Goal: Task Accomplishment & Management: Manage account settings

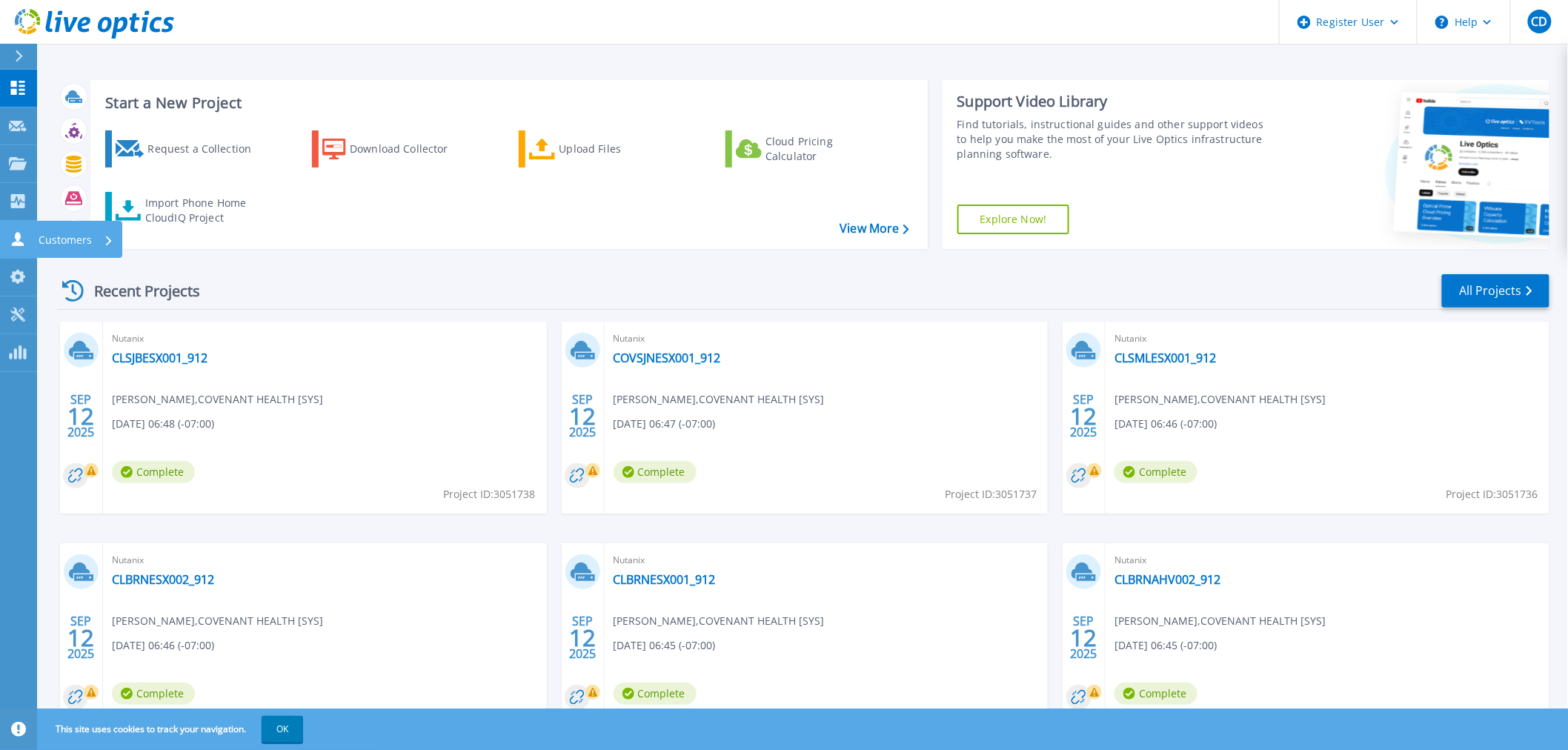
click at [13, 249] on link "Customers Customers" at bounding box center [18, 240] width 37 height 38
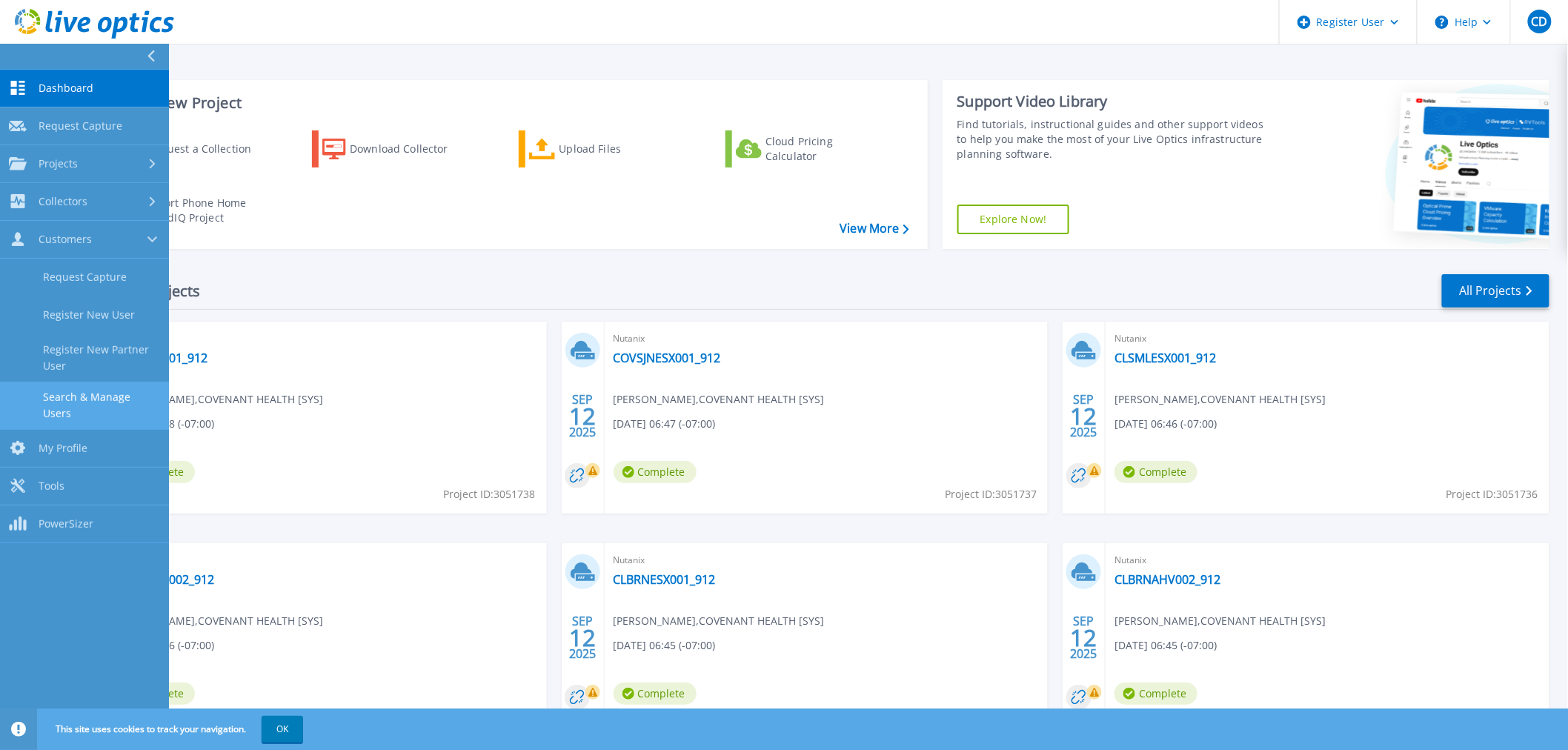
click at [87, 393] on link "Search & Manage Users" at bounding box center [85, 406] width 169 height 48
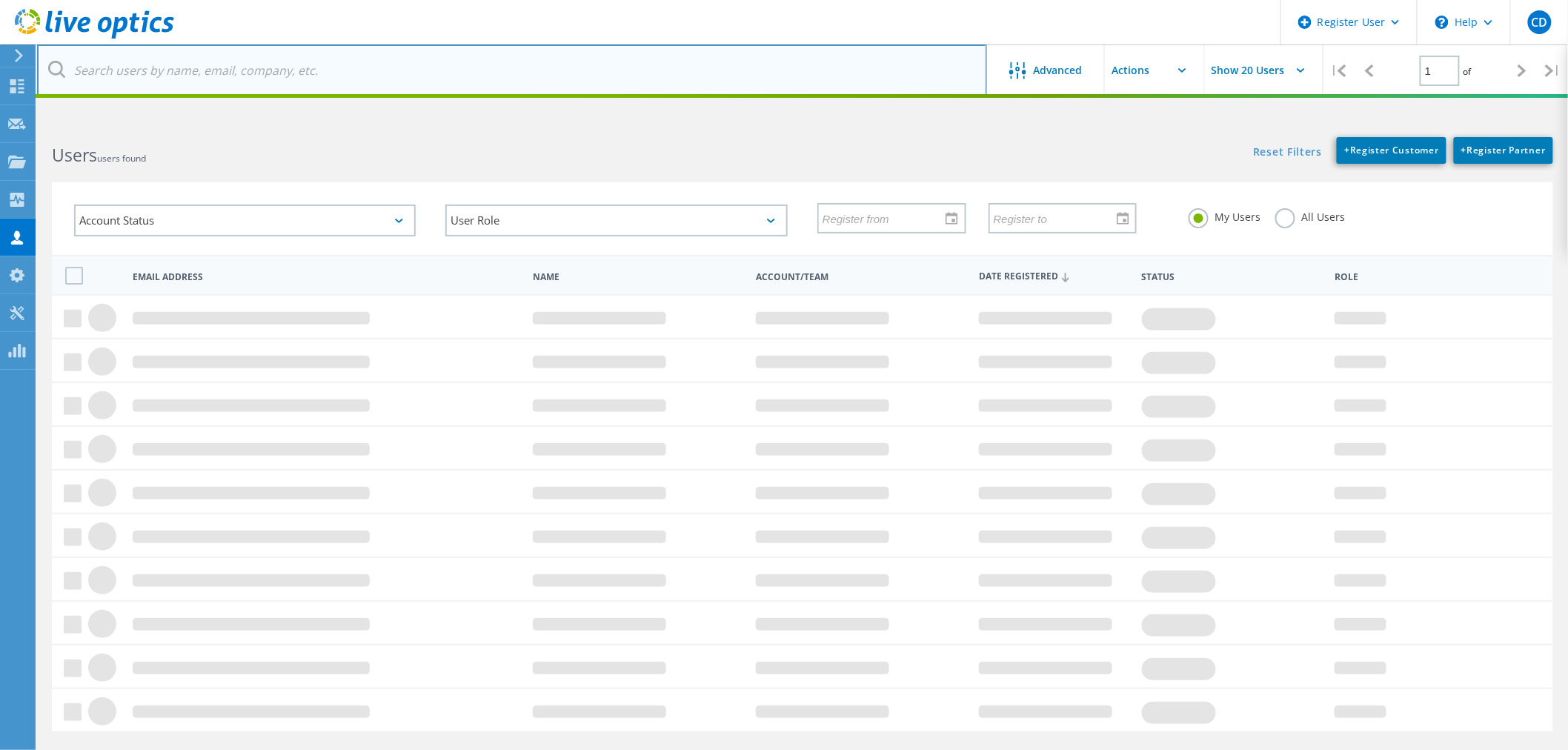
click at [332, 69] on input "text" at bounding box center [512, 70] width 950 height 52
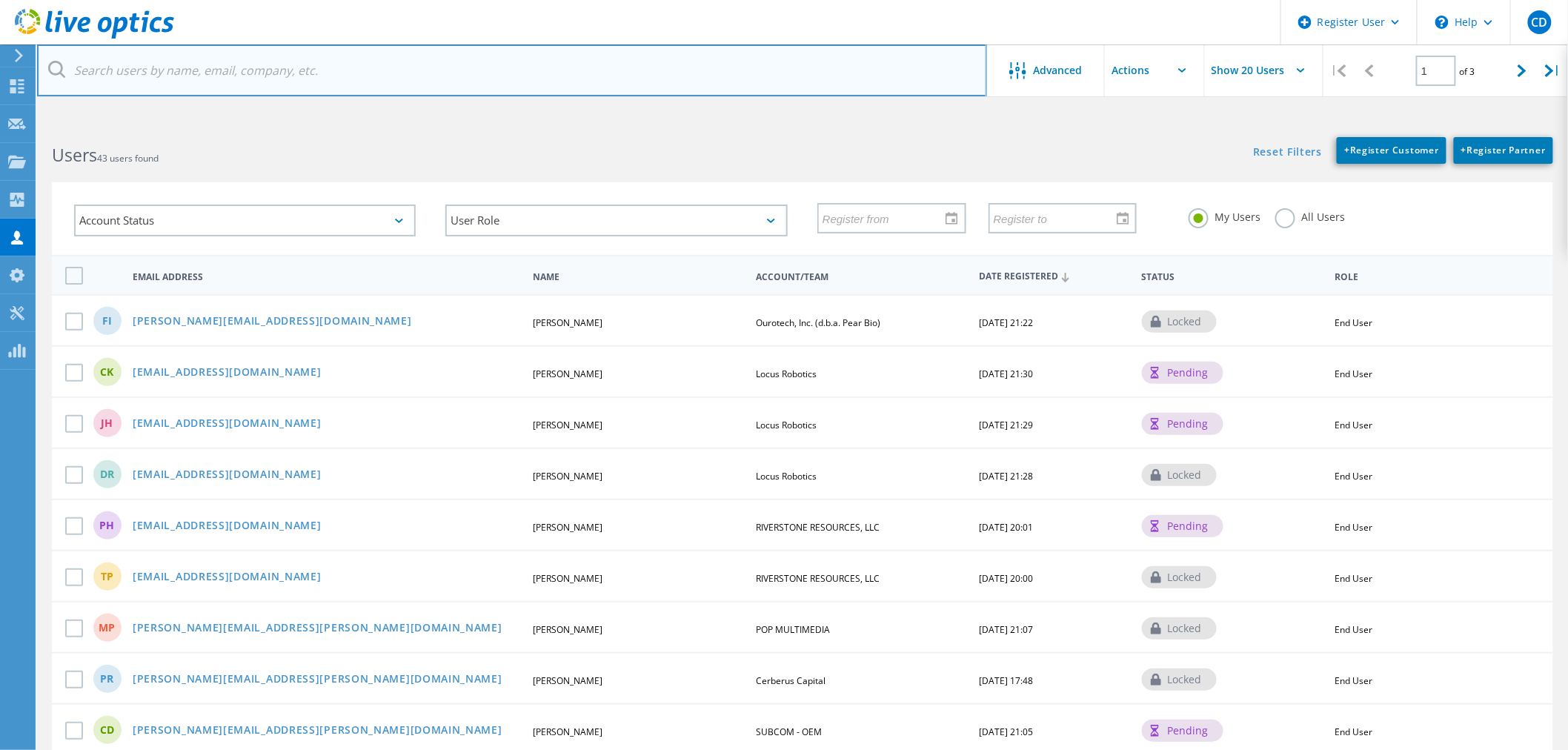
type input "[DOMAIN_NAME]"
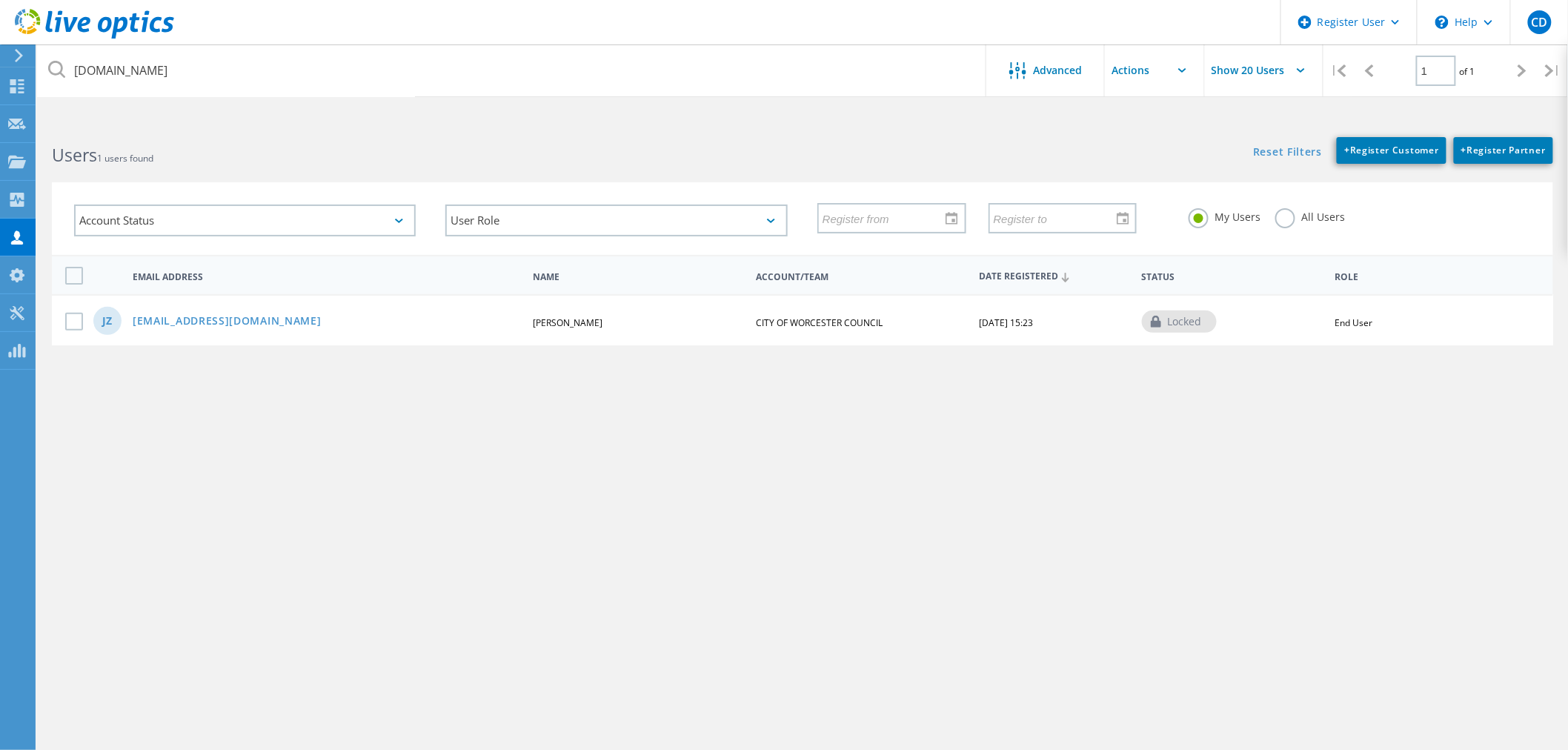
click at [1282, 219] on label "All Users" at bounding box center [1310, 215] width 70 height 14
click at [0, 0] on input "All Users" at bounding box center [0, 0] width 0 height 0
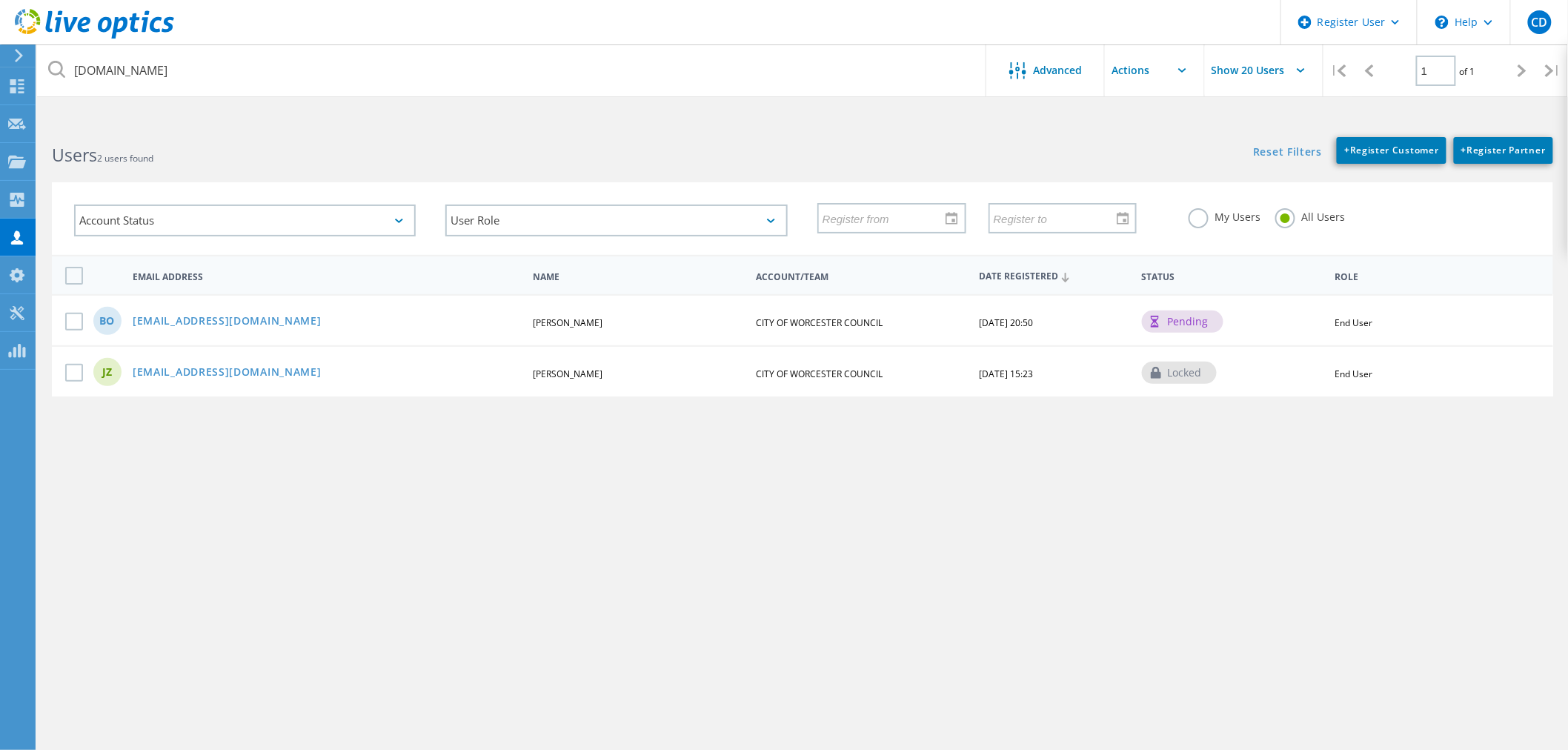
click at [198, 316] on link "[EMAIL_ADDRESS][DOMAIN_NAME]" at bounding box center [227, 322] width 189 height 13
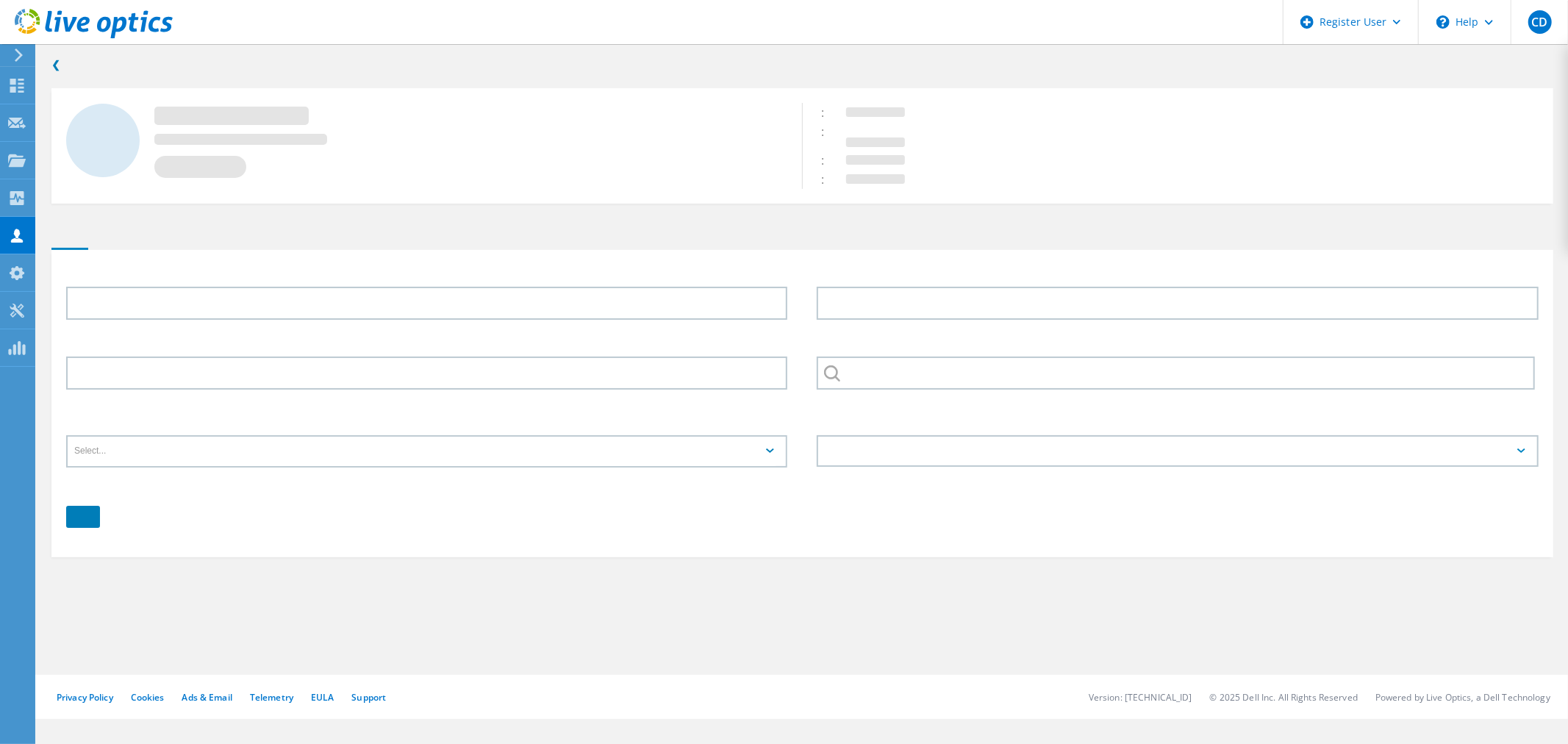
type input "[PERSON_NAME]"
type input "Orskir"
type input "CITY OF WORCESTER COUNCIL"
type input "English"
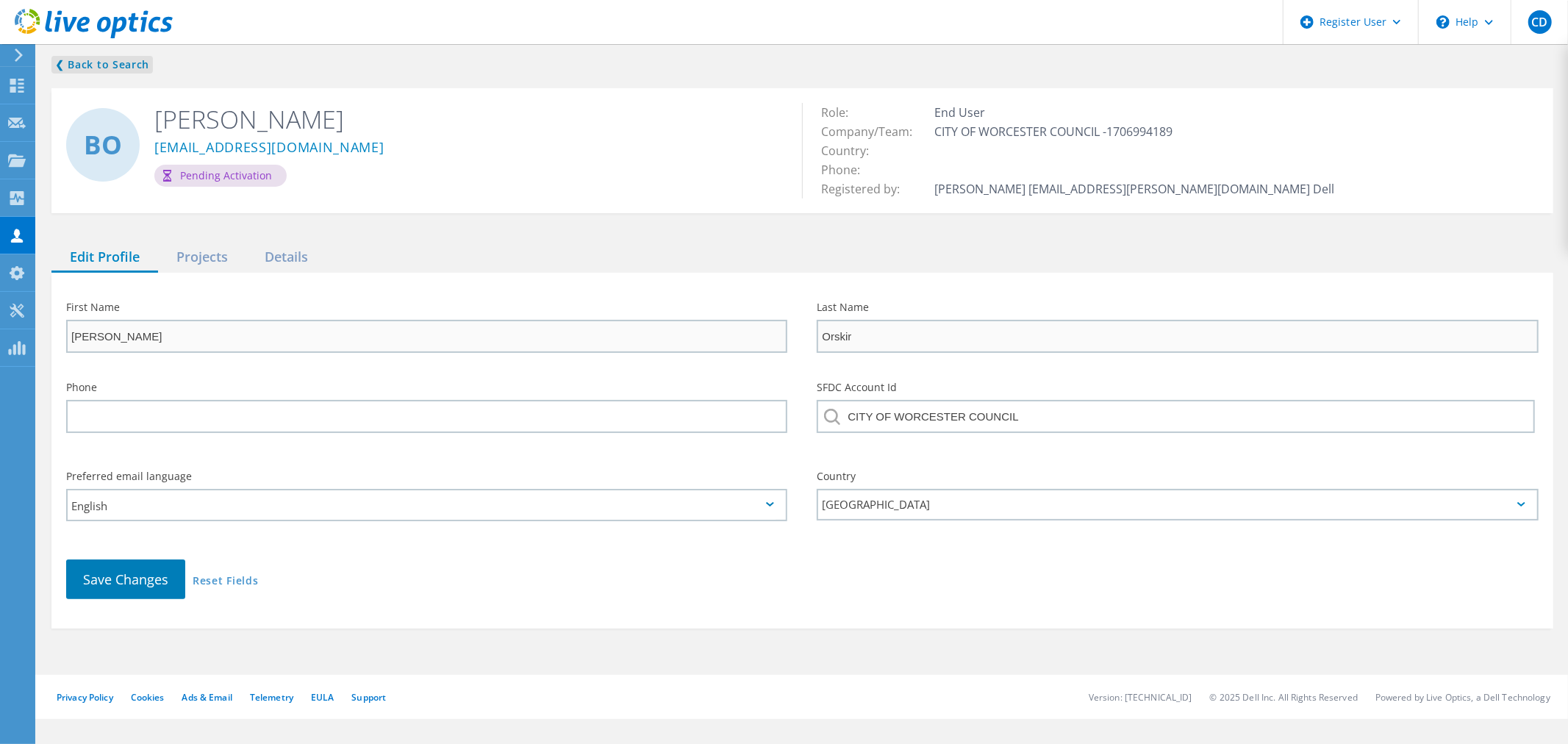
click at [68, 62] on link "❮ Back to Search" at bounding box center [102, 64] width 101 height 17
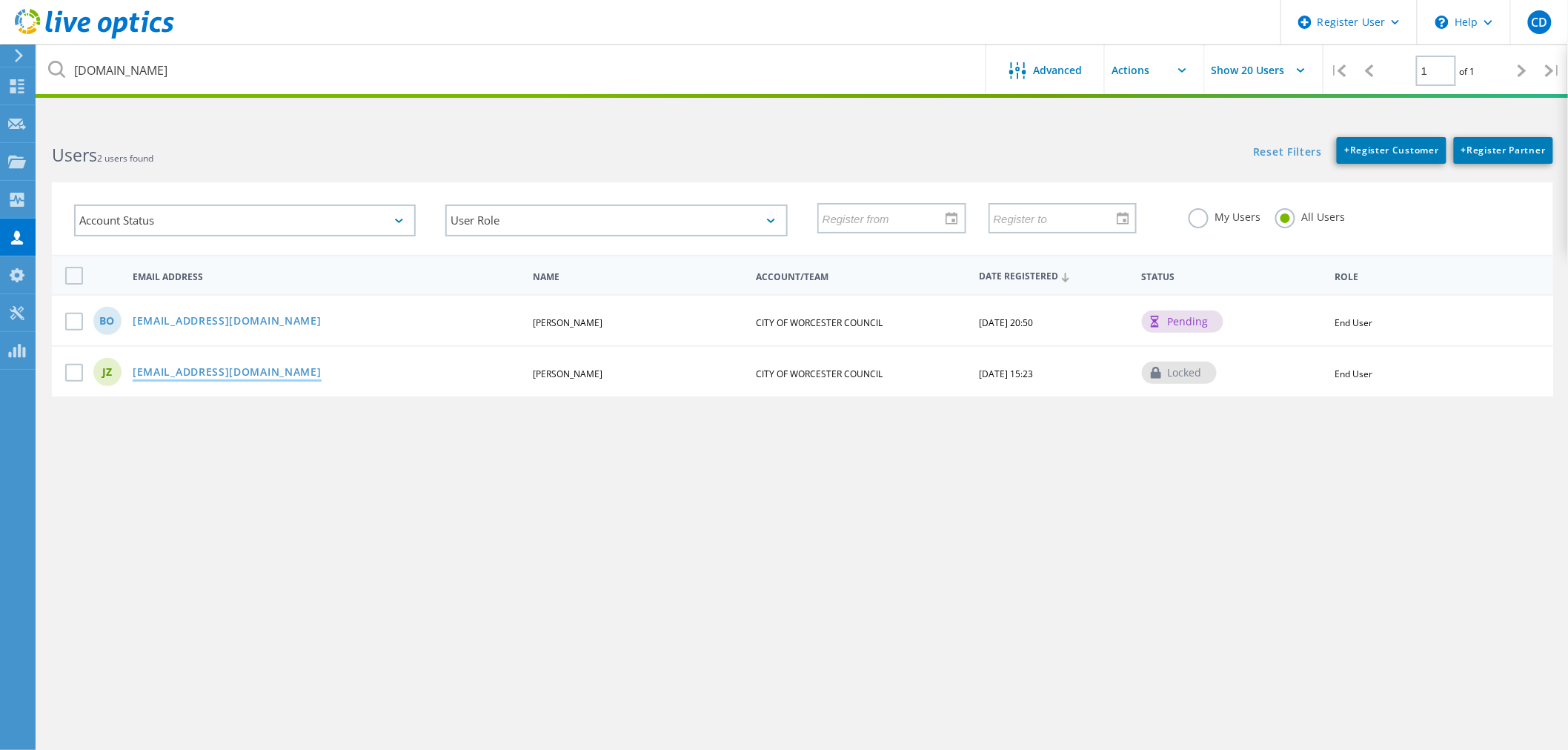
click at [145, 369] on link "[EMAIL_ADDRESS][DOMAIN_NAME]" at bounding box center [227, 373] width 189 height 13
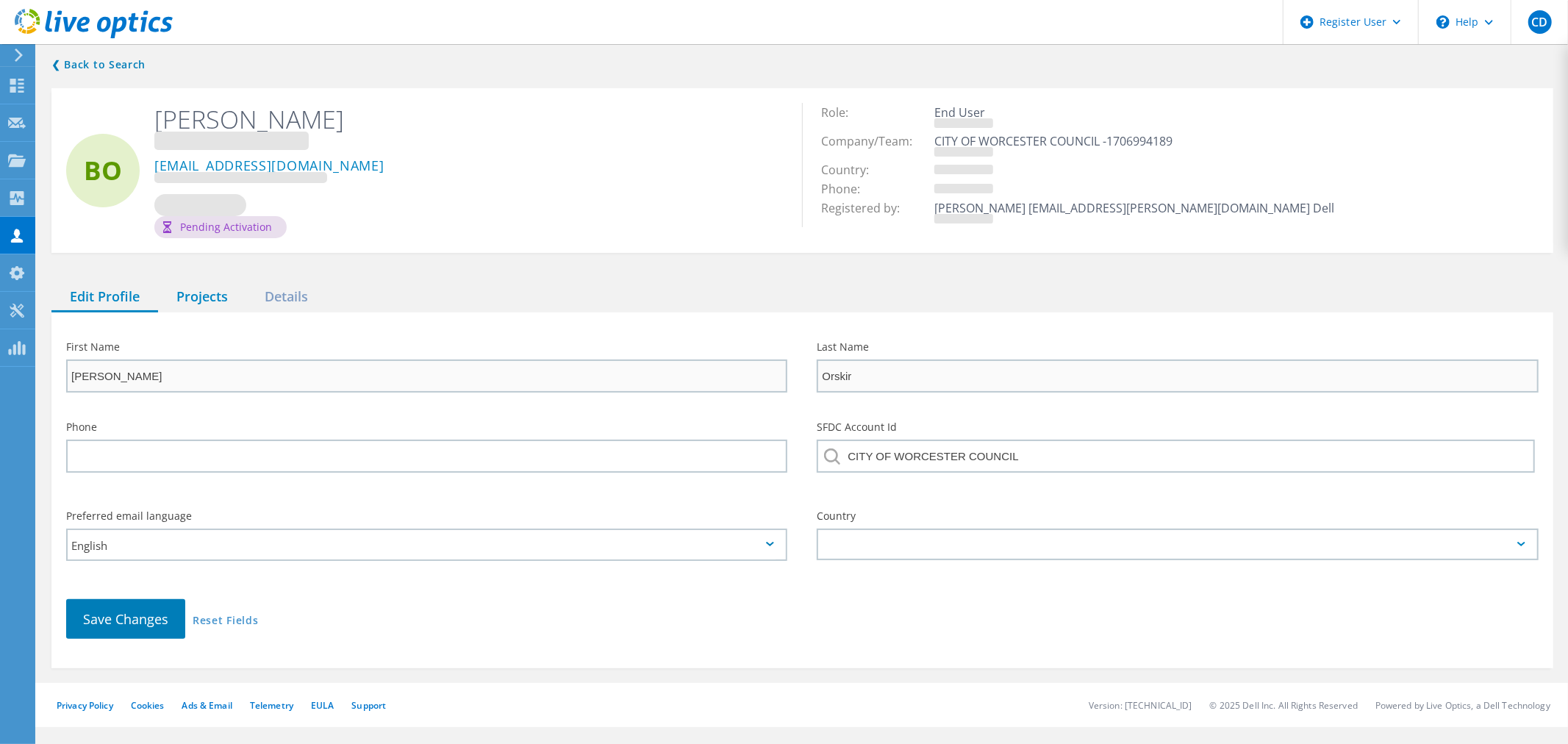
type input "[PERSON_NAME]"
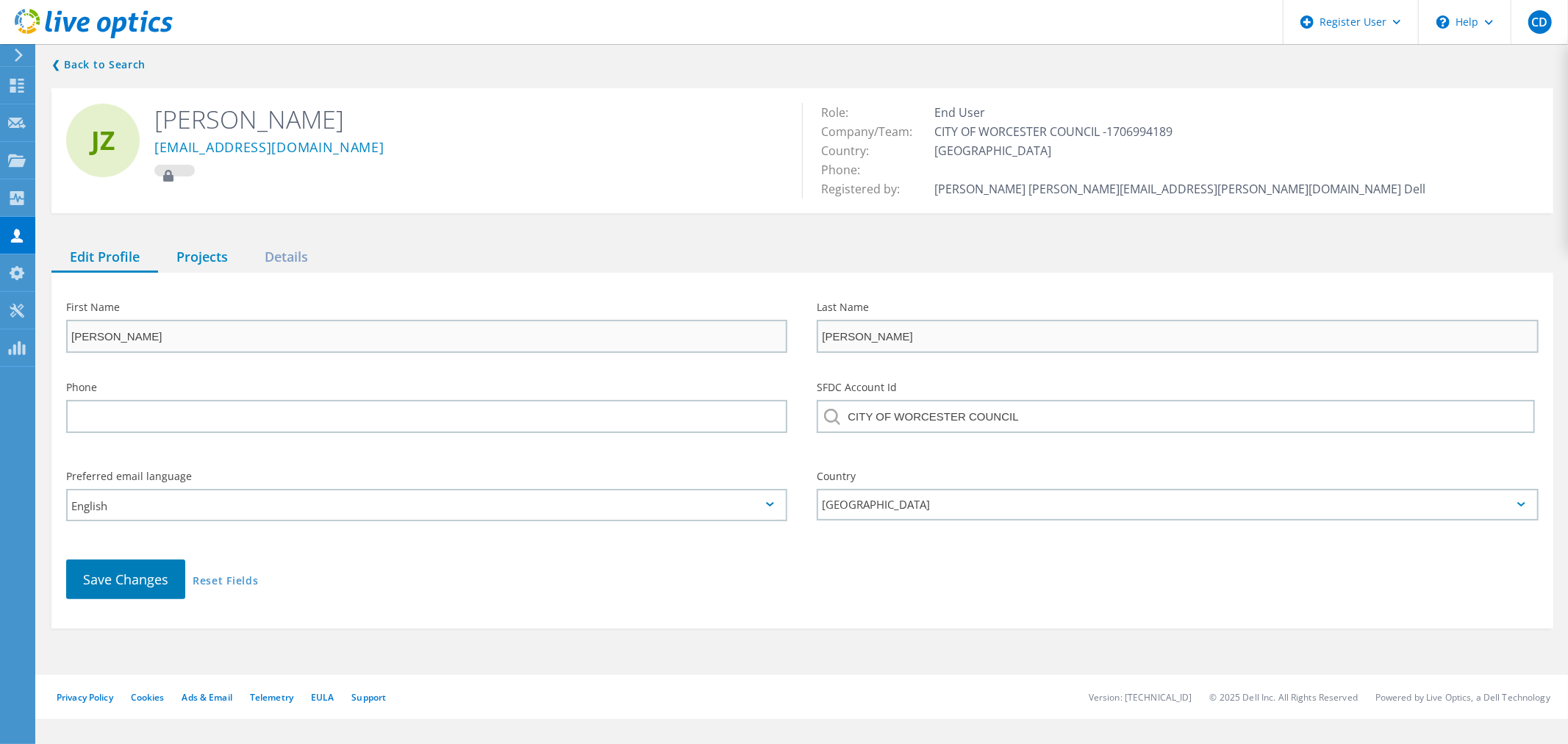
click at [174, 259] on div "Projects" at bounding box center [202, 258] width 88 height 30
